Goal: Task Accomplishment & Management: Use online tool/utility

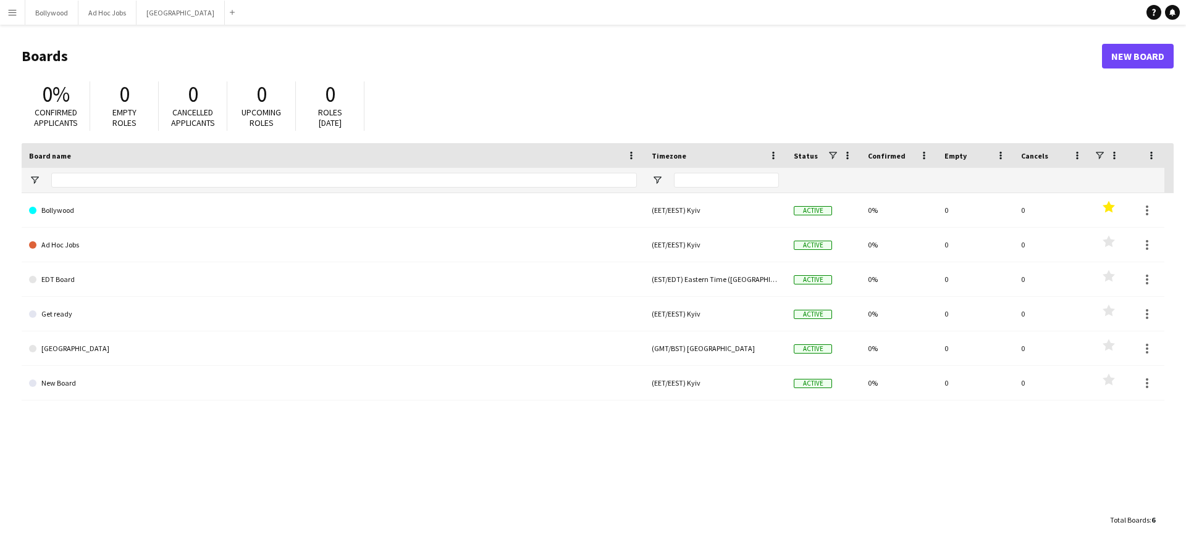
click at [12, 19] on button "Menu" at bounding box center [12, 12] width 25 height 25
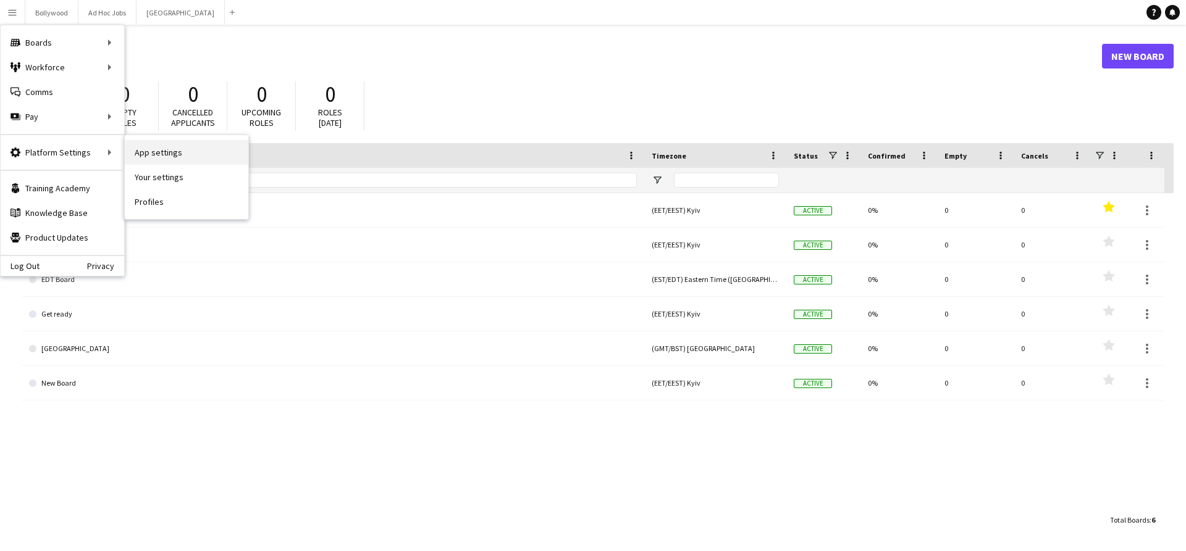
click at [190, 159] on link "App settings" at bounding box center [187, 152] width 124 height 25
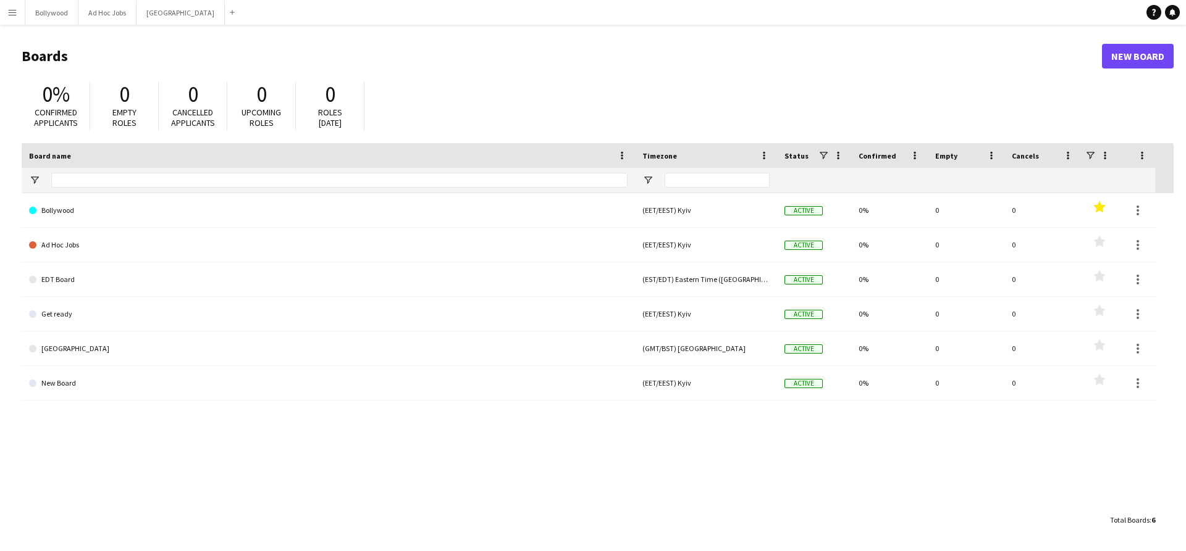
click at [15, 23] on button "Menu" at bounding box center [12, 12] width 25 height 25
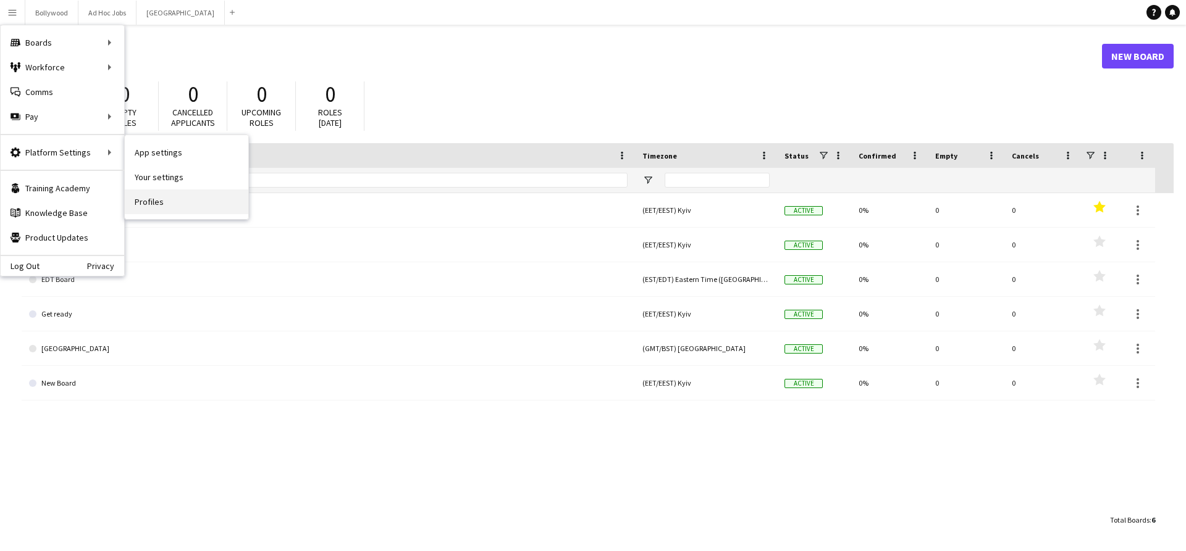
click at [162, 191] on link "Profiles" at bounding box center [187, 202] width 124 height 25
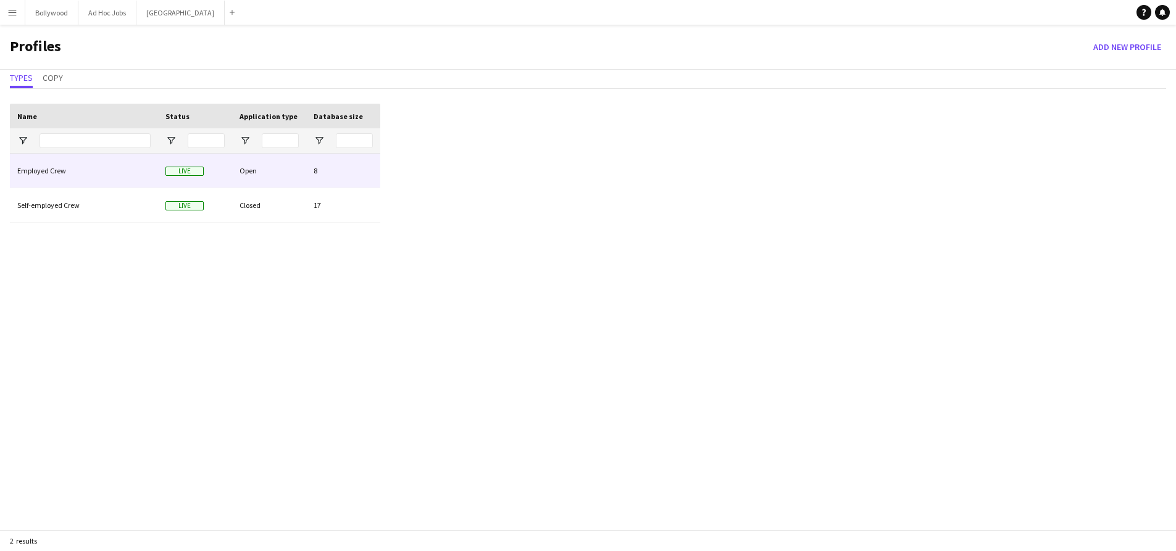
click at [98, 179] on div "Employed Crew" at bounding box center [84, 171] width 148 height 34
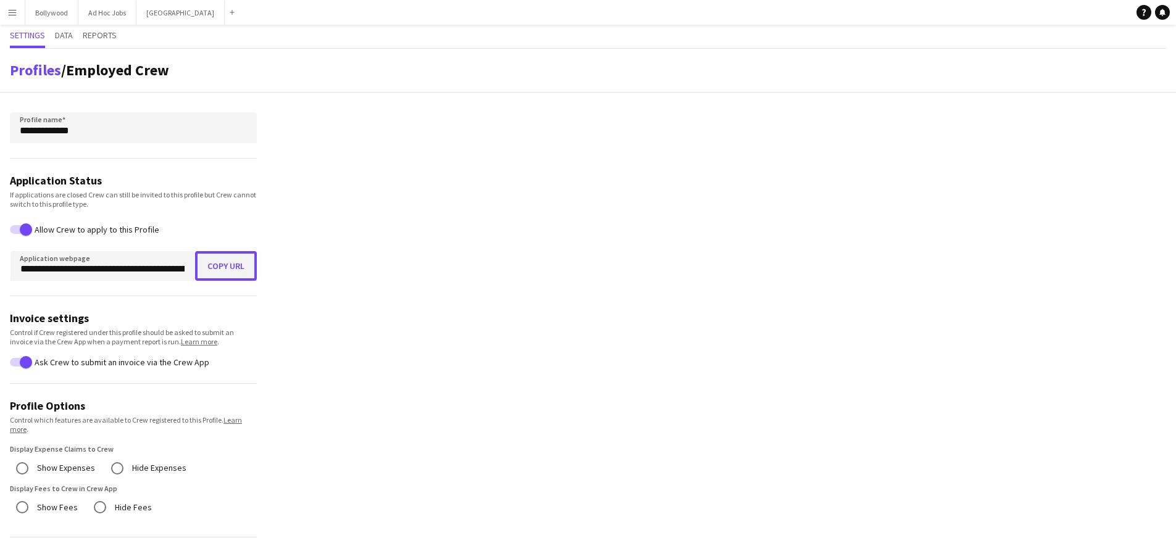
click at [243, 269] on button "Copy URL" at bounding box center [226, 266] width 62 height 30
click at [25, 15] on div "Bollywood Close Ad Hoc Jobs Close [GEOGRAPHIC_DATA] Close Add" at bounding box center [132, 12] width 215 height 25
click at [35, 15] on button "Bollywood Close" at bounding box center [51, 13] width 53 height 24
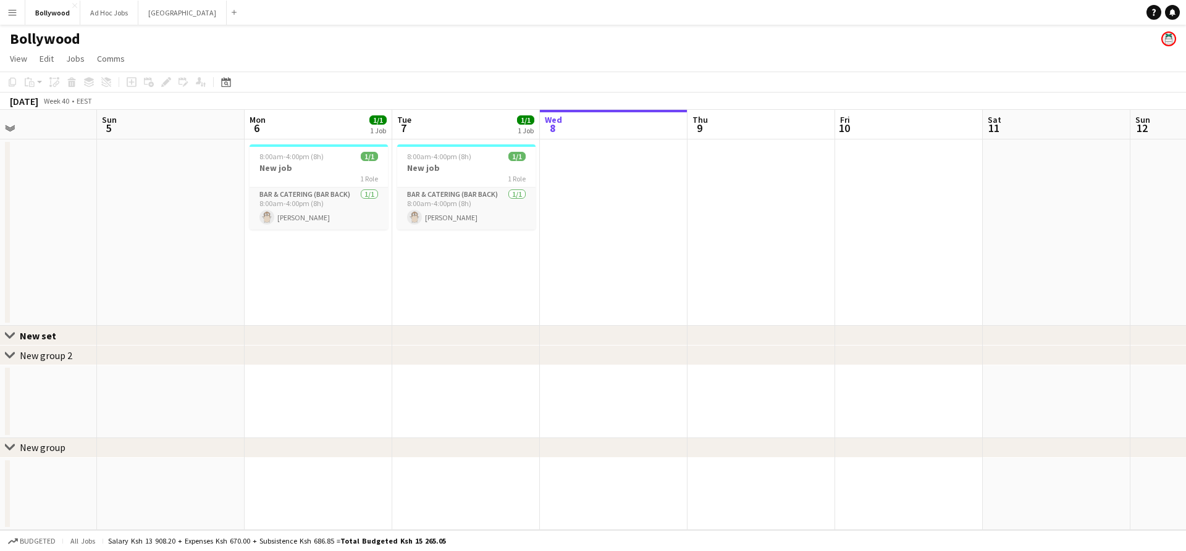
scroll to position [0, 345]
drag, startPoint x: 225, startPoint y: 199, endPoint x: 618, endPoint y: 193, distance: 393.4
click at [618, 193] on app-calendar-viewport "Thu 2 Fri 3 Sat 4 Sun 5 Mon 6 1/1 1 Job Tue 7 1/1 1 Job Wed 8 Thu 9 Fri 10 Sat …" at bounding box center [593, 320] width 1186 height 421
click at [477, 152] on div "8:00am-4:00pm (8h) 1/1" at bounding box center [467, 156] width 138 height 9
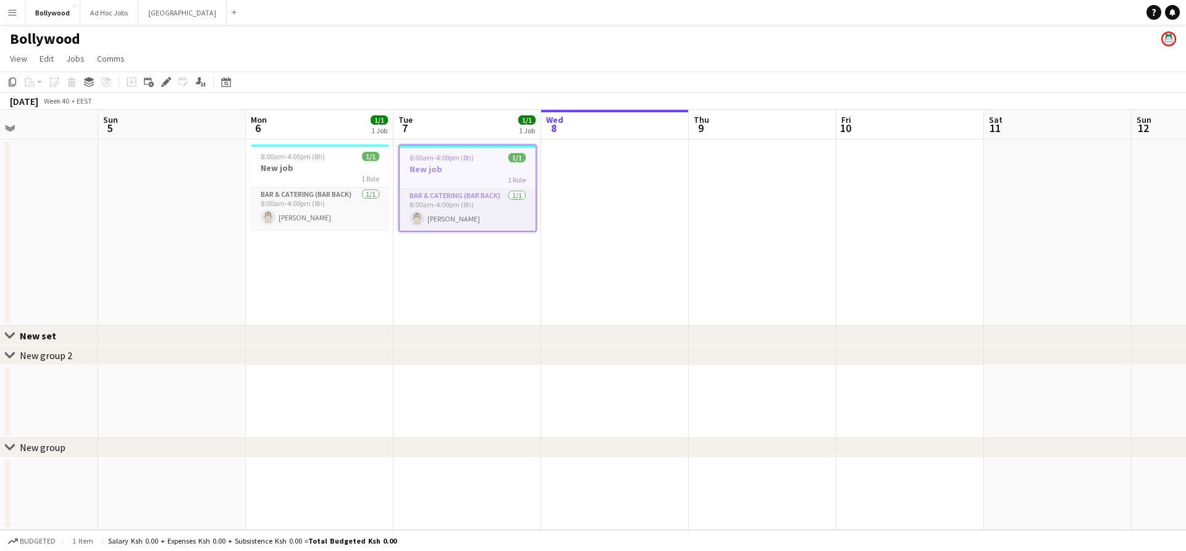
click at [10, 17] on app-icon "Menu" at bounding box center [12, 12] width 10 height 10
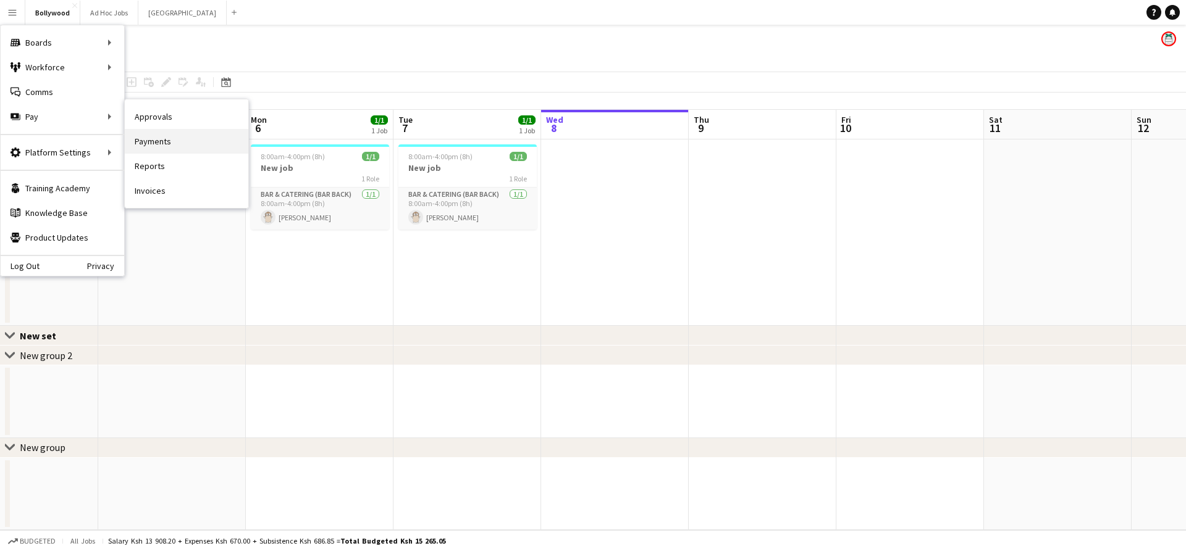
click at [175, 138] on link "Payments" at bounding box center [187, 141] width 124 height 25
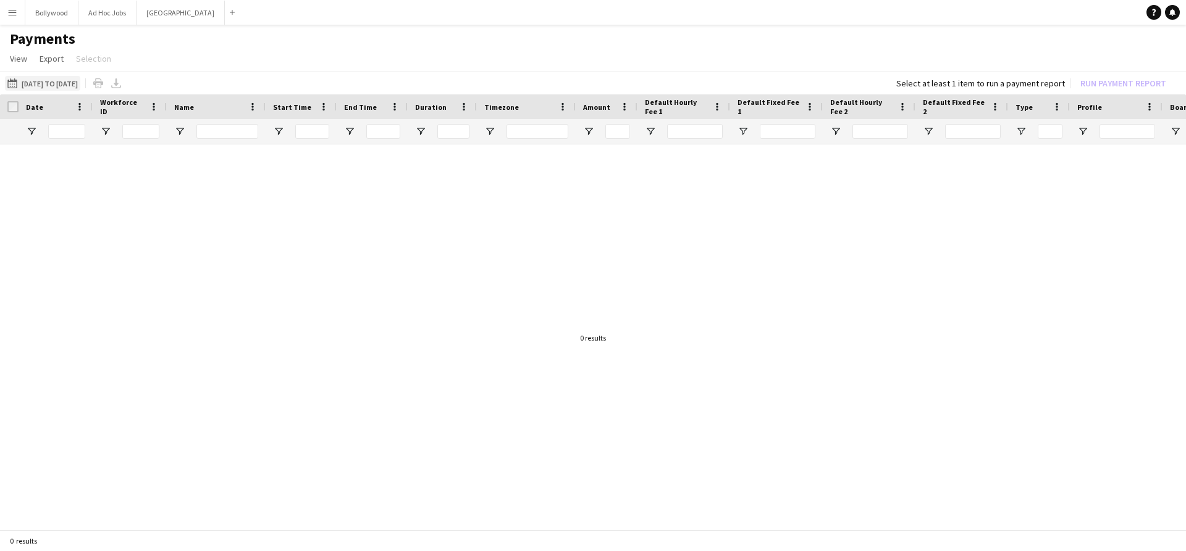
click at [80, 84] on button "[DATE] to [DATE] [DATE] to [DATE]" at bounding box center [42, 83] width 75 height 15
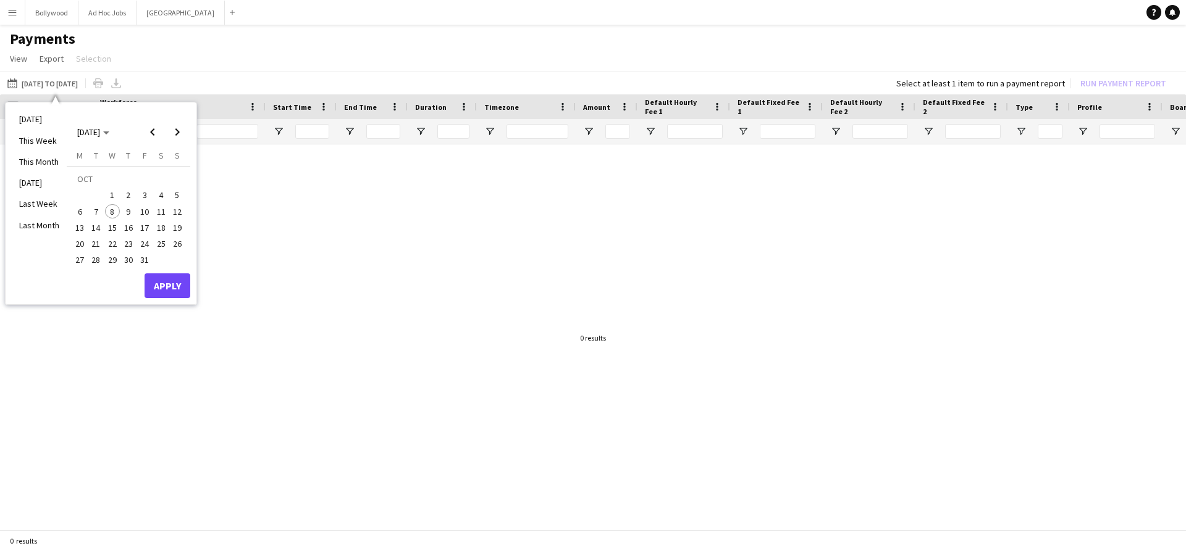
click at [81, 210] on span "6" at bounding box center [79, 211] width 15 height 15
click at [91, 211] on span "7" at bounding box center [96, 211] width 15 height 15
click at [183, 296] on button "Apply" at bounding box center [168, 286] width 46 height 25
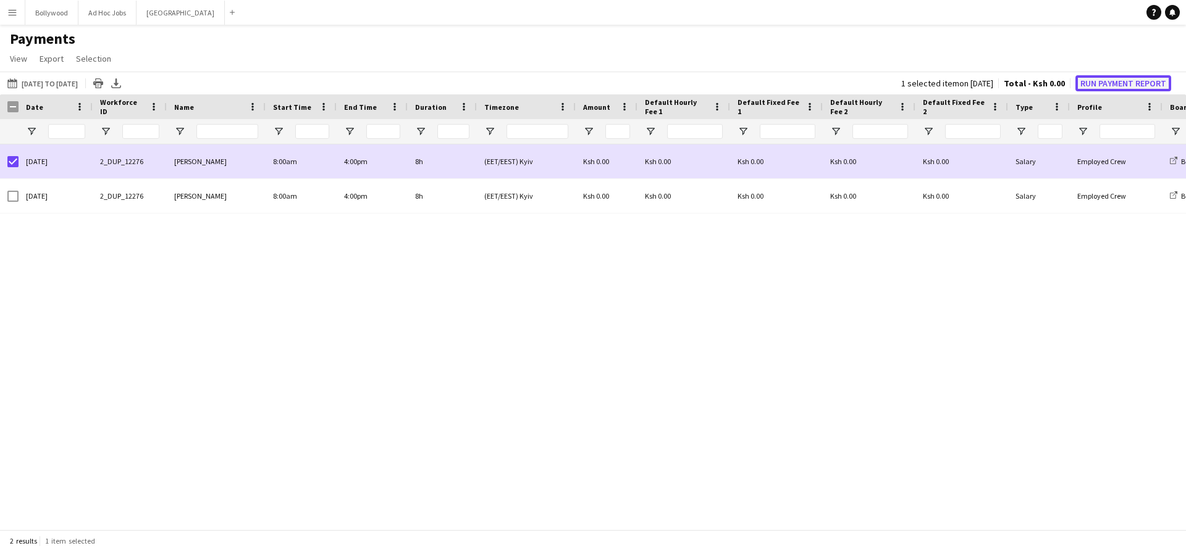
click at [1087, 85] on button "Run Payment Report" at bounding box center [1123, 83] width 96 height 16
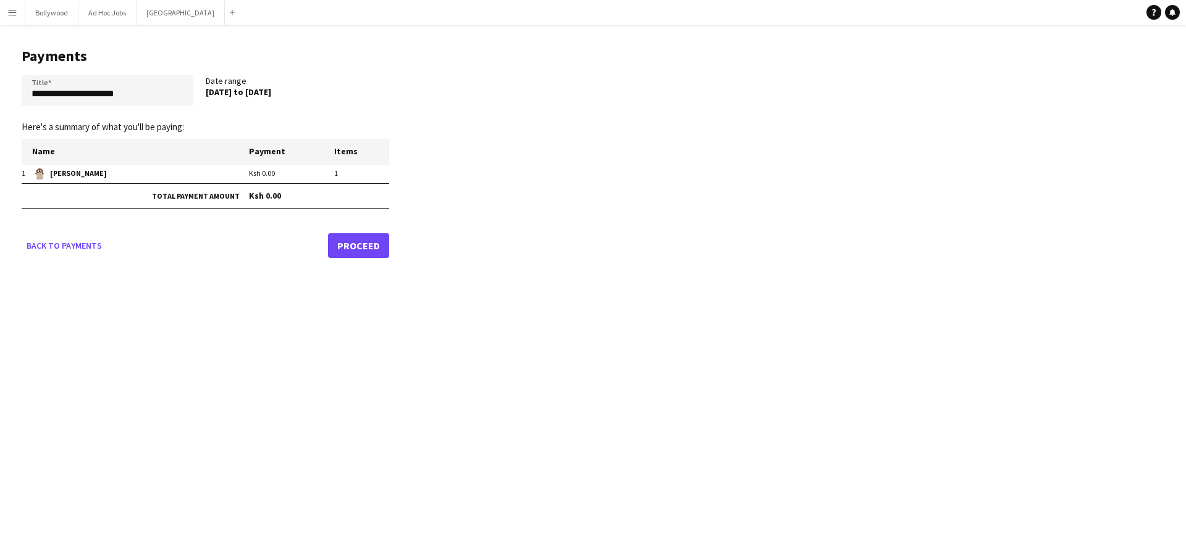
click at [371, 252] on link "Proceed" at bounding box center [358, 245] width 61 height 25
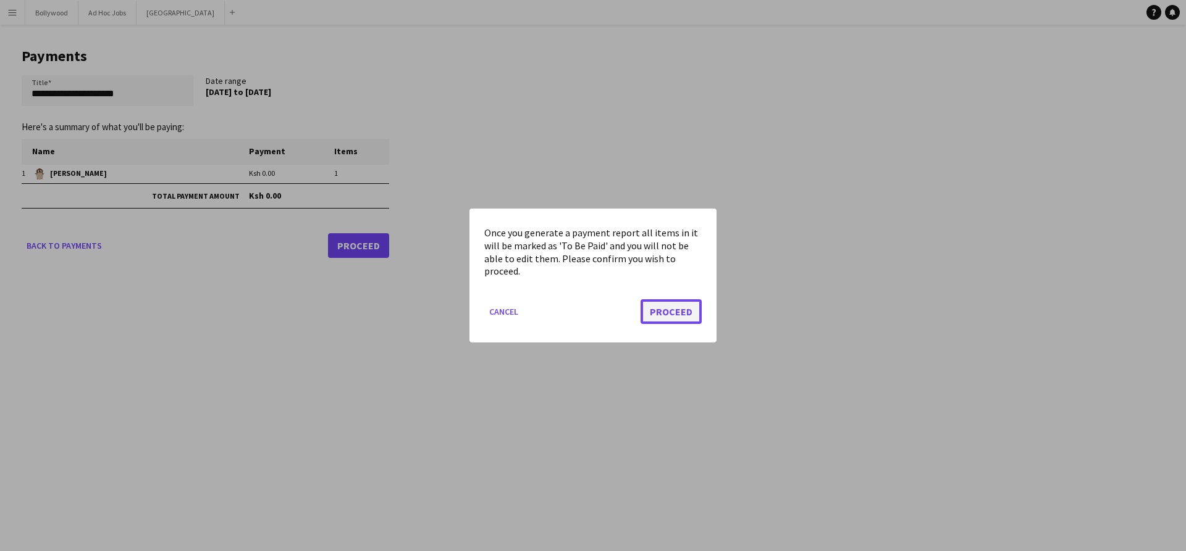
click at [665, 306] on button "Proceed" at bounding box center [670, 312] width 61 height 25
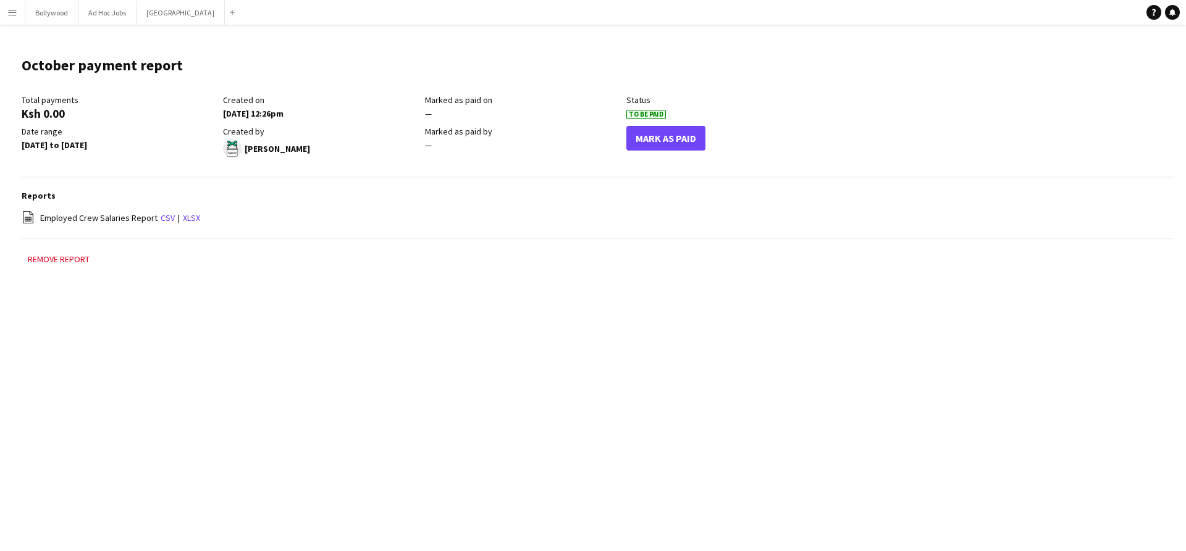
click at [19, 16] on button "Menu" at bounding box center [12, 12] width 25 height 25
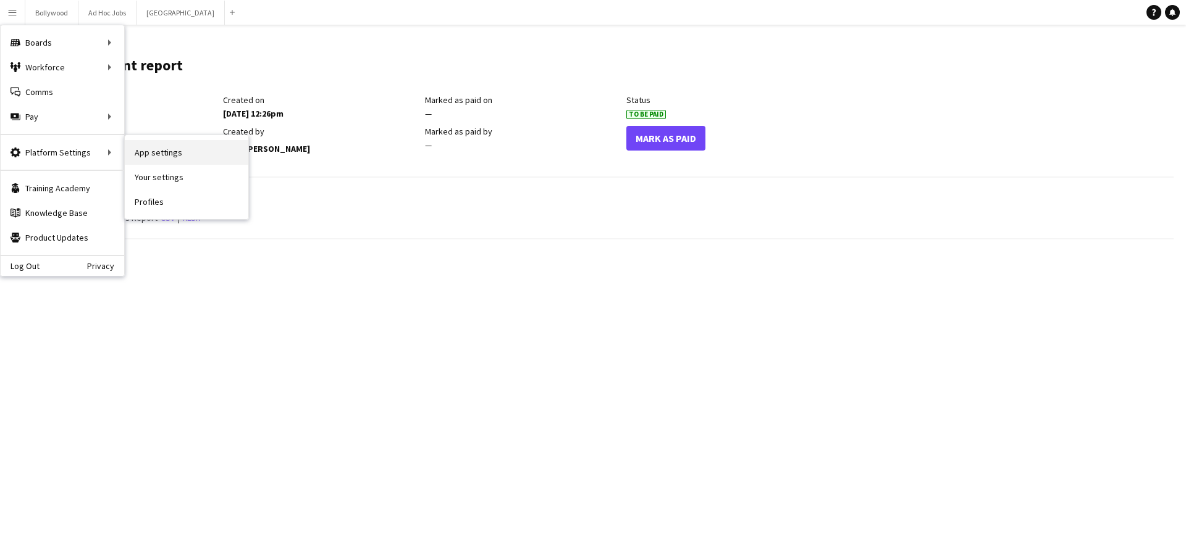
click at [168, 146] on link "App settings" at bounding box center [187, 152] width 124 height 25
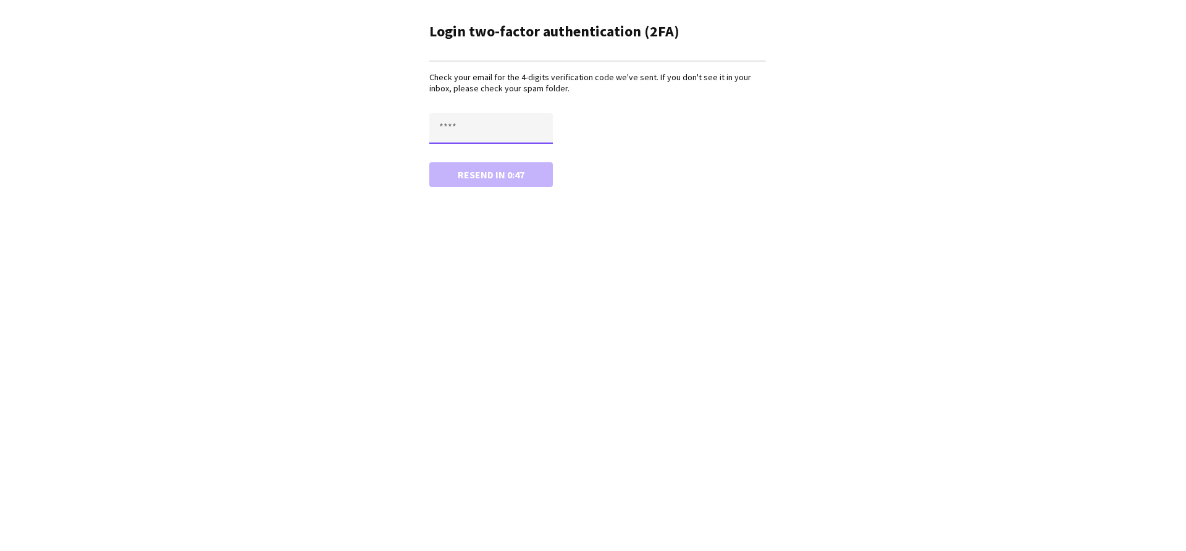
click at [543, 113] on input "text" at bounding box center [491, 128] width 124 height 31
type input "****"
click at [429, 162] on button "Confirm" at bounding box center [491, 174] width 124 height 25
